Goal: Information Seeking & Learning: Learn about a topic

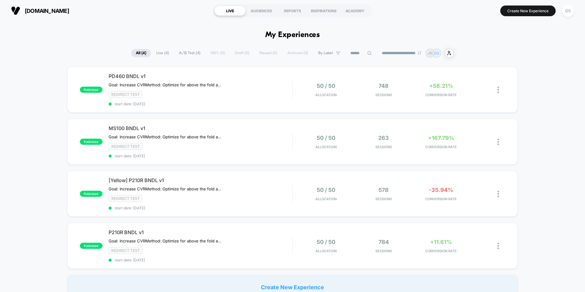
scroll to position [31, 0]
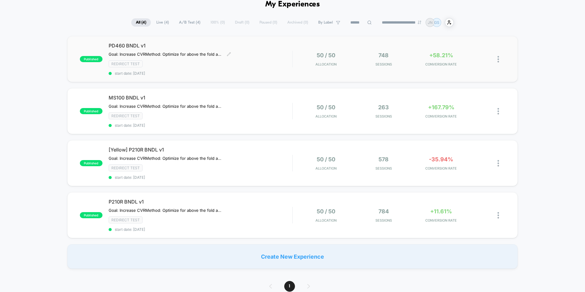
click at [289, 55] on div "PD460 BNDL v1 Goal: Increase CVR Method: Optimize for above the fold actions. R…" at bounding box center [201, 59] width 184 height 33
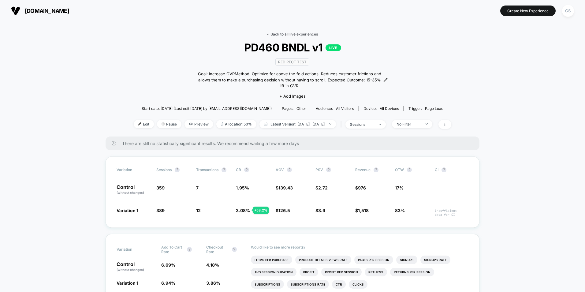
click at [269, 35] on link "< Back to all live experiences" at bounding box center [292, 34] width 51 height 5
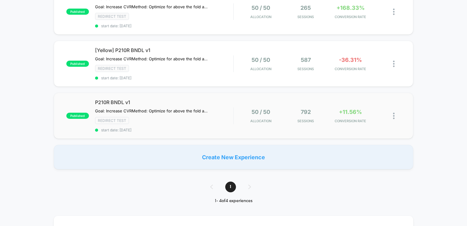
scroll to position [82, 0]
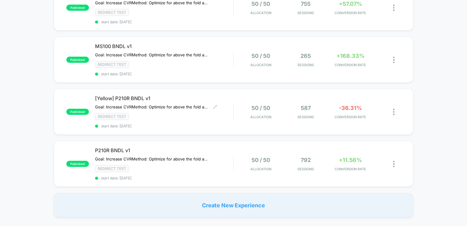
click at [186, 125] on span "start date: [DATE]" at bounding box center [164, 126] width 139 height 5
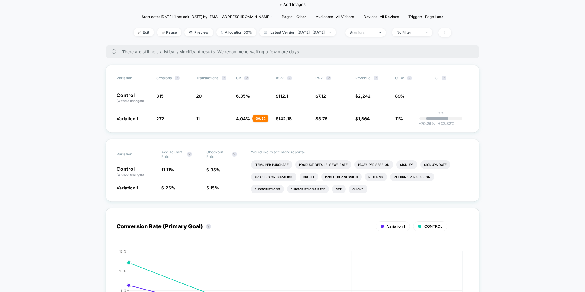
scroll to position [92, 0]
